Goal: Browse casually

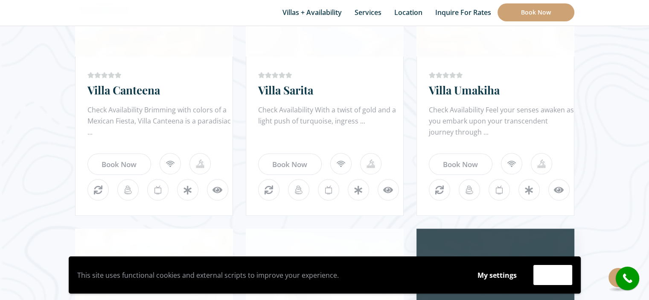
scroll to position [512, 0]
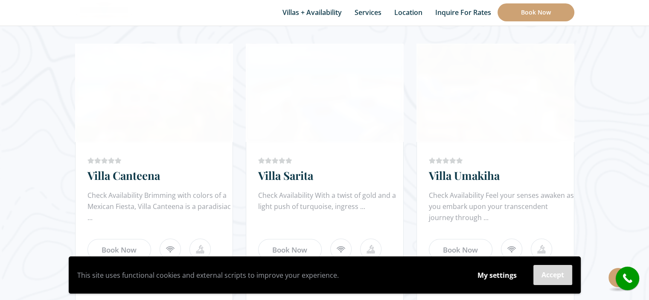
click at [551, 275] on button "Accept" at bounding box center [552, 275] width 39 height 20
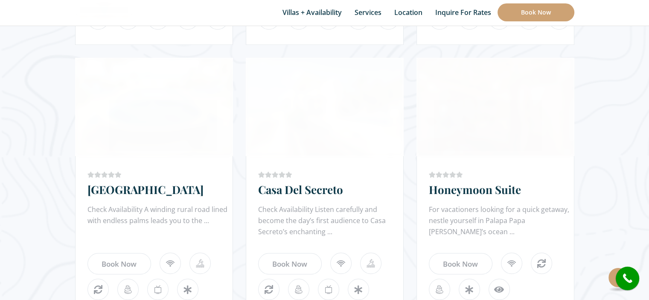
scroll to position [3079, 0]
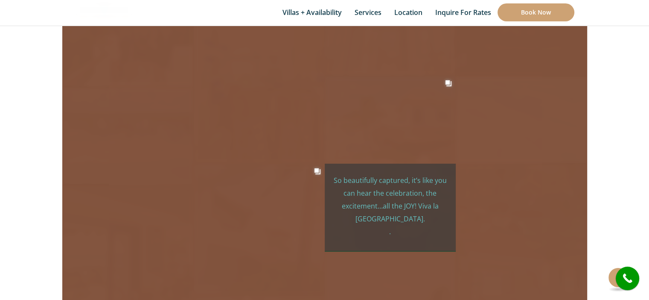
click at [365, 163] on div "haciendadelsecreto 14mo So beautifully captured, it’s like you can hear the cel…" at bounding box center [390, 206] width 131 height 87
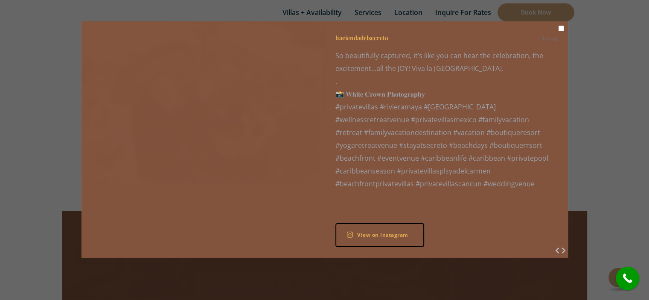
scroll to position [2738, 0]
click at [560, 28] on button "Close" at bounding box center [561, 28] width 5 height 5
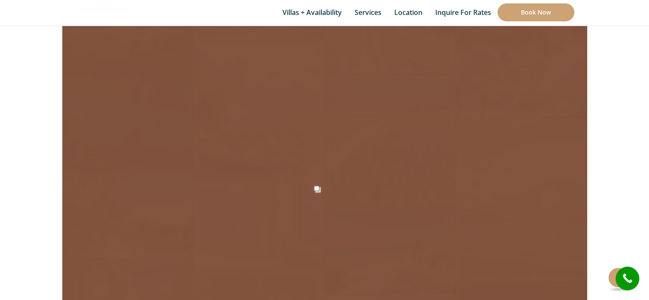
scroll to position [2176, 0]
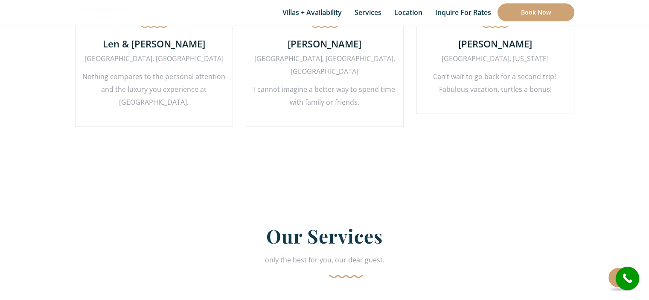
click at [289, 150] on section "What Others Say? hear it from them first Karin Noe New York, USA Hacienda del S…" at bounding box center [324, 1] width 525 height 352
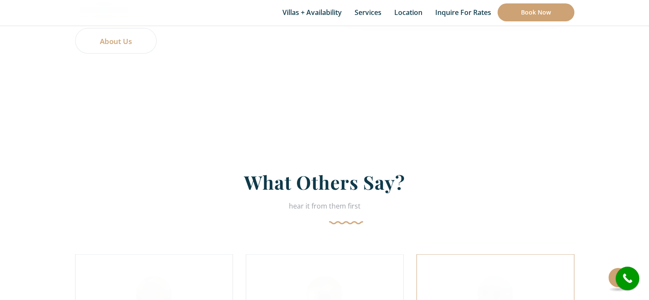
scroll to position [2122, 0]
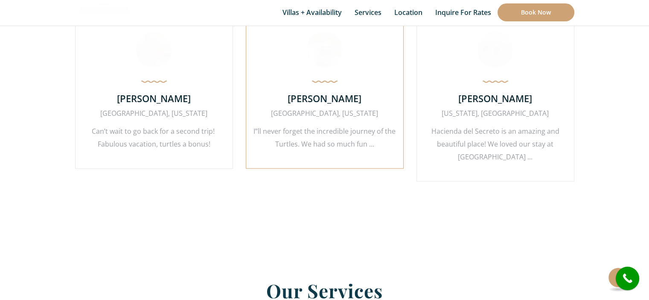
click at [399, 150] on div "Darla Blaha Houston, Texas I”ll never forget the incredible journey of the Turt…" at bounding box center [325, 89] width 158 height 159
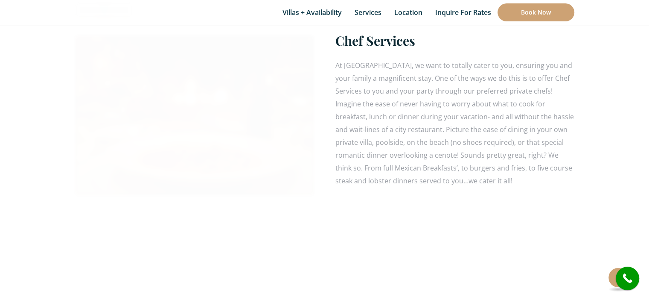
scroll to position [3243, 0]
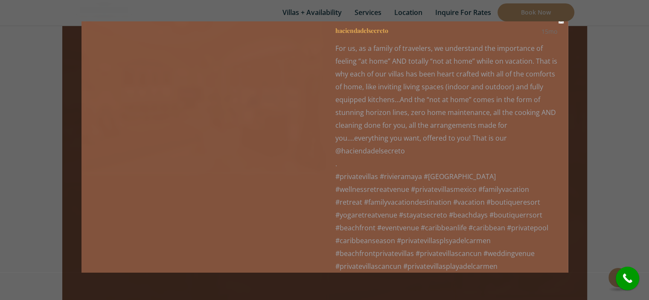
scroll to position [2933, 0]
click at [355, 150] on p "For us, as a family of travelers, we understand the importance of feeling “at h…" at bounding box center [446, 157] width 222 height 230
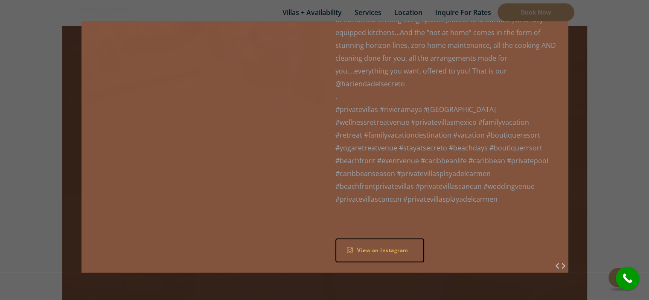
scroll to position [3616, 0]
click at [335, 154] on p "For us, as a family of travelers, we understand the importance of feeling “at h…" at bounding box center [446, 90] width 222 height 230
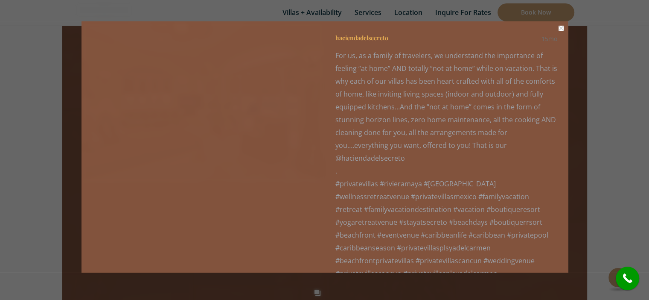
scroll to position [3232, 0]
click at [559, 28] on button "Close" at bounding box center [561, 28] width 5 height 5
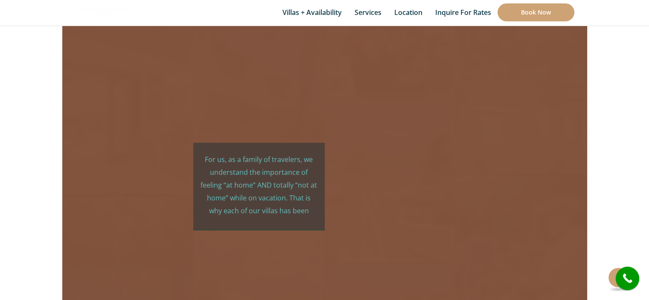
click at [297, 213] on div "Social media post" at bounding box center [258, 221] width 131 height 17
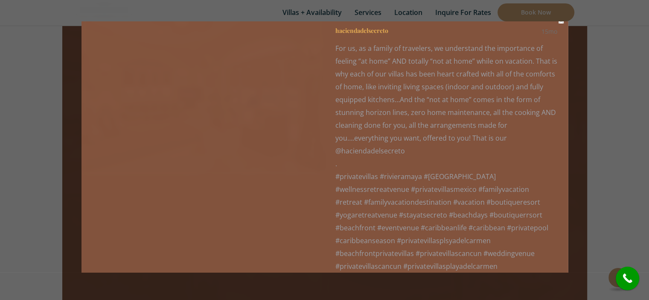
scroll to position [3755, 0]
click at [317, 150] on img "Photo from haciendadelsecreto on Instagram at 6/21/24 at 5:10PM (opens in new w…" at bounding box center [203, 95] width 243 height 162
